Goal: Navigation & Orientation: Find specific page/section

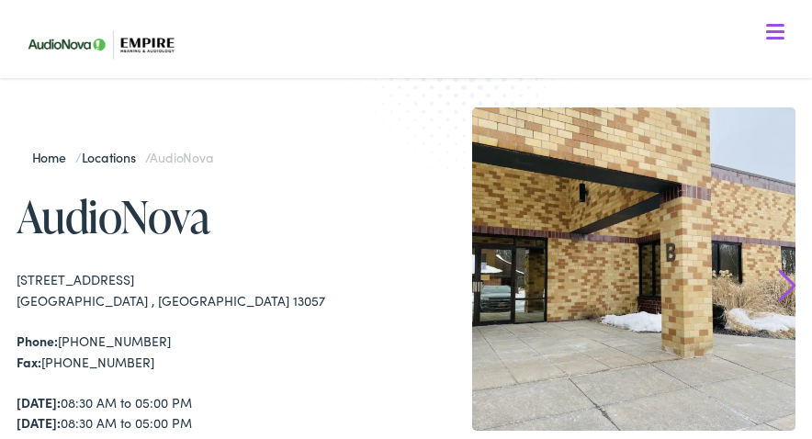
scroll to position [45, 0]
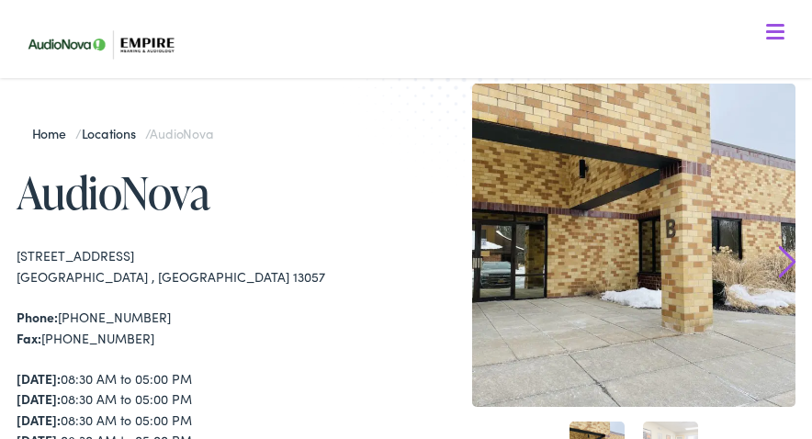
click at [112, 131] on link "Locations" at bounding box center [113, 133] width 63 height 18
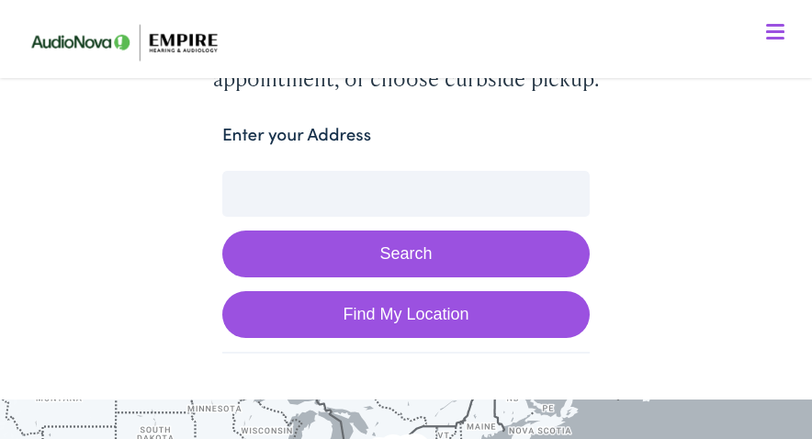
scroll to position [278, 0]
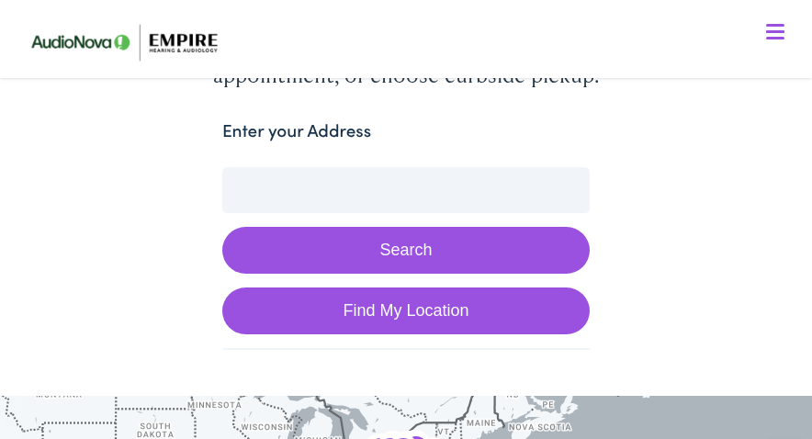
click at [242, 185] on input "Enter your Address" at bounding box center [406, 190] width 368 height 46
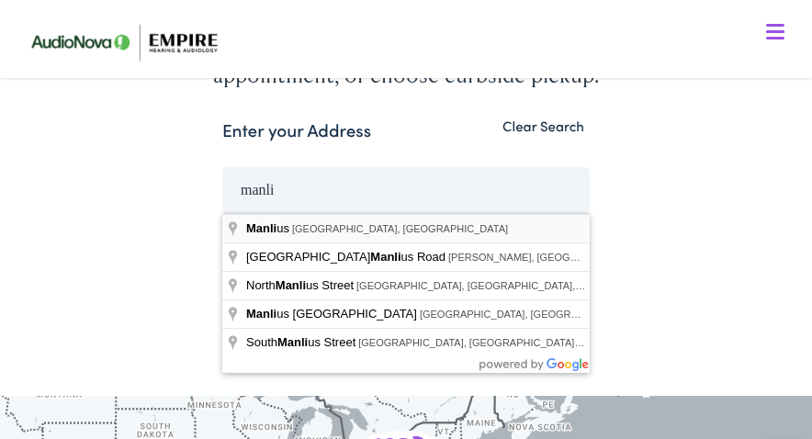
type input "[PERSON_NAME], [GEOGRAPHIC_DATA], [GEOGRAPHIC_DATA]"
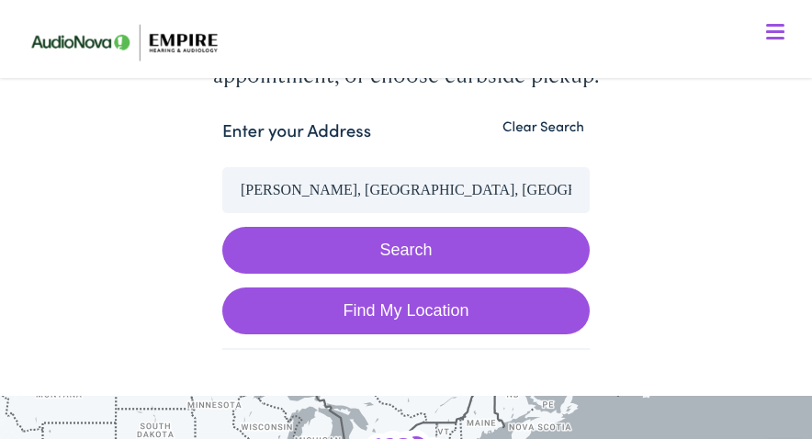
click at [420, 245] on button "Search" at bounding box center [406, 250] width 368 height 47
click at [402, 248] on button "Search" at bounding box center [406, 250] width 368 height 47
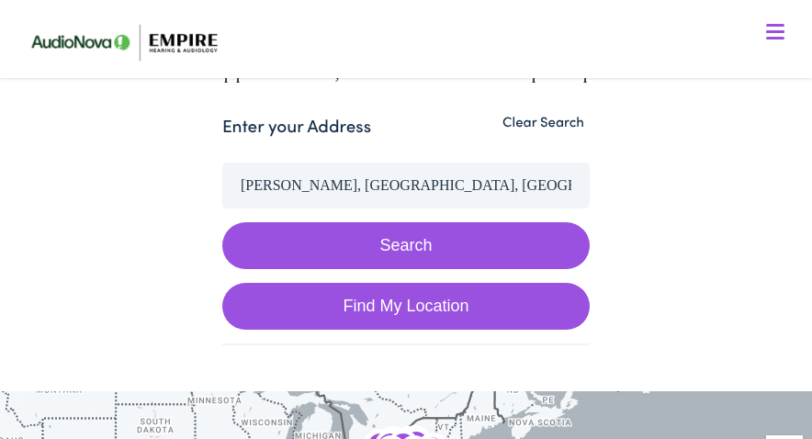
scroll to position [263, 0]
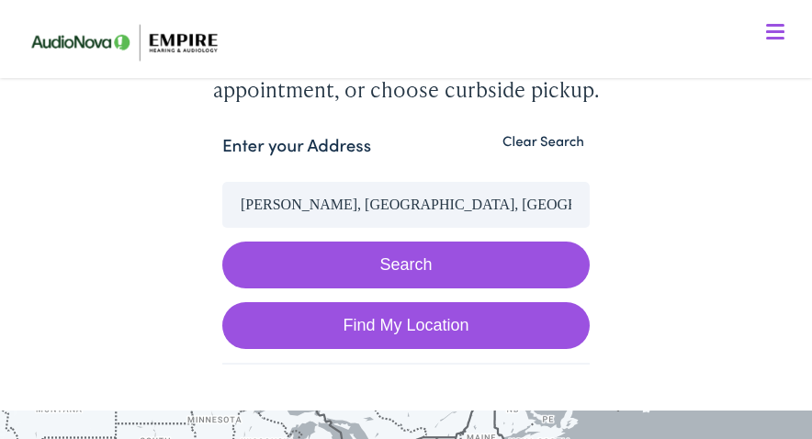
click at [229, 138] on label "Enter your Address" at bounding box center [296, 145] width 149 height 27
click at [229, 182] on input "[PERSON_NAME], [GEOGRAPHIC_DATA], [GEOGRAPHIC_DATA]" at bounding box center [406, 205] width 368 height 46
click at [348, 146] on label "Enter your Address" at bounding box center [296, 145] width 149 height 27
click at [348, 182] on input "[PERSON_NAME], [GEOGRAPHIC_DATA], [GEOGRAPHIC_DATA]" at bounding box center [406, 205] width 368 height 46
click at [524, 132] on button "Clear Search" at bounding box center [543, 140] width 93 height 17
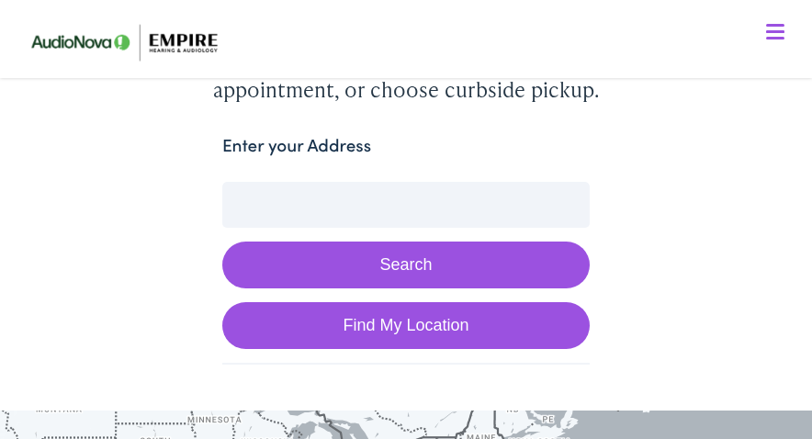
click at [240, 198] on input "Enter your Address" at bounding box center [406, 205] width 368 height 46
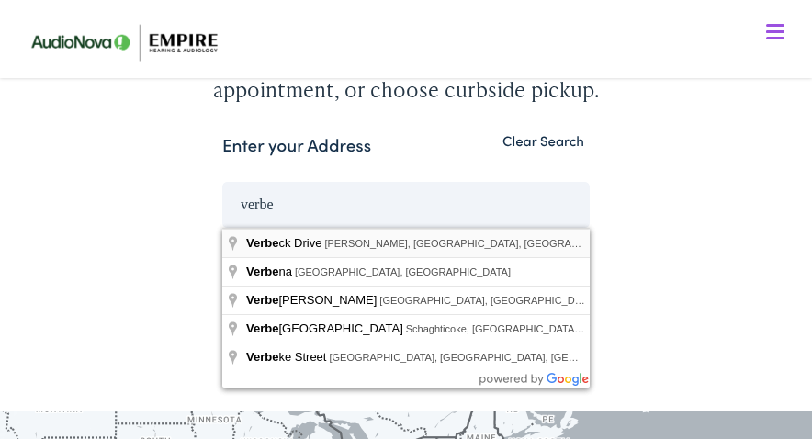
type input "[PERSON_NAME] Drive, Manlius, [GEOGRAPHIC_DATA], [GEOGRAPHIC_DATA]"
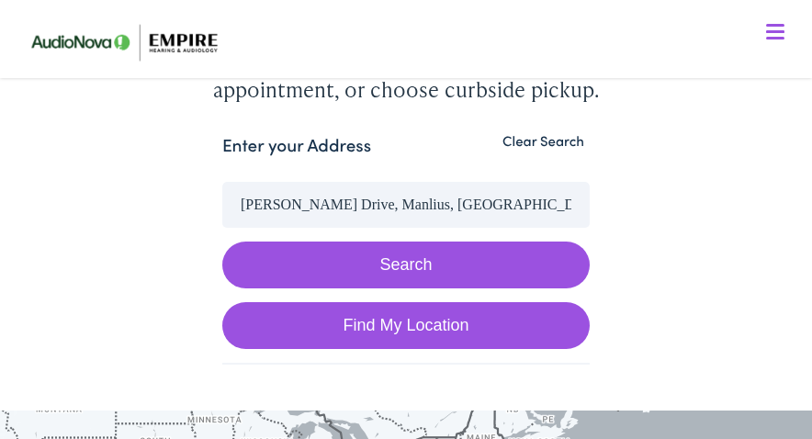
click at [402, 261] on button "Search" at bounding box center [406, 265] width 368 height 47
click at [434, 267] on button "Search" at bounding box center [406, 265] width 368 height 47
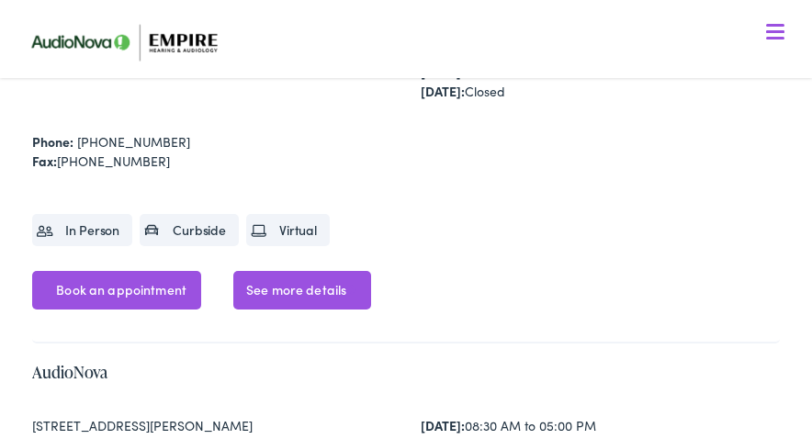
scroll to position [1837, 0]
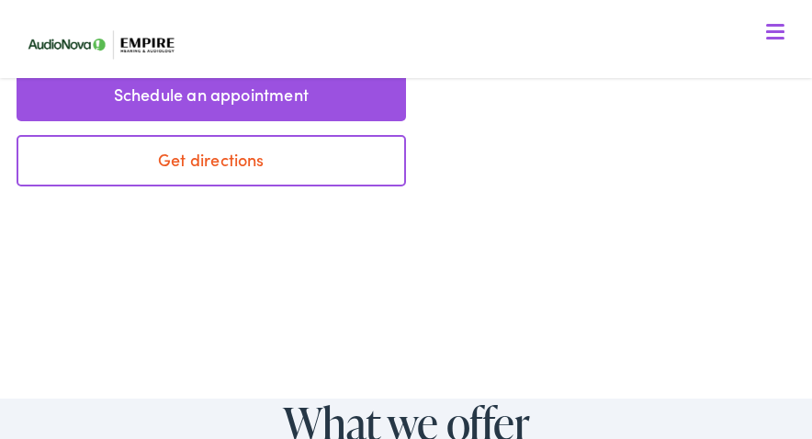
scroll to position [995, 0]
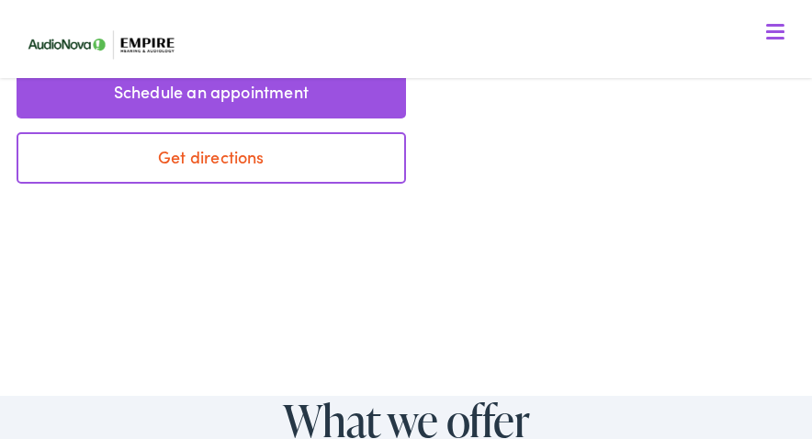
click at [294, 159] on link "Get directions" at bounding box center [212, 157] width 390 height 51
